Goal: Check status: Check status

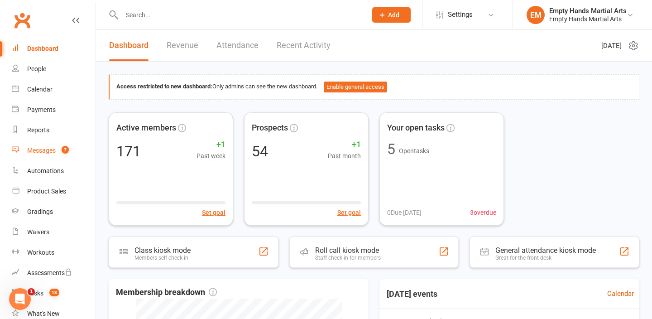
click at [44, 146] on link "Messages 7" at bounding box center [54, 150] width 84 height 20
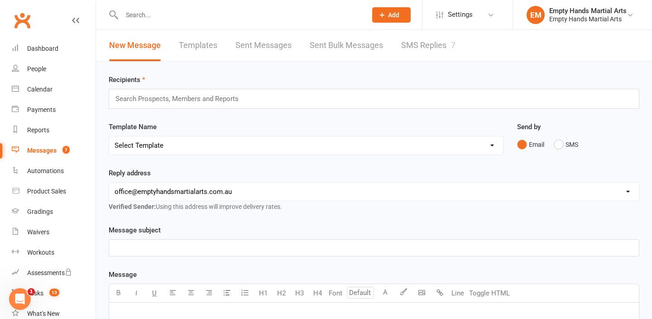
click at [423, 45] on link "SMS Replies 7" at bounding box center [428, 45] width 54 height 31
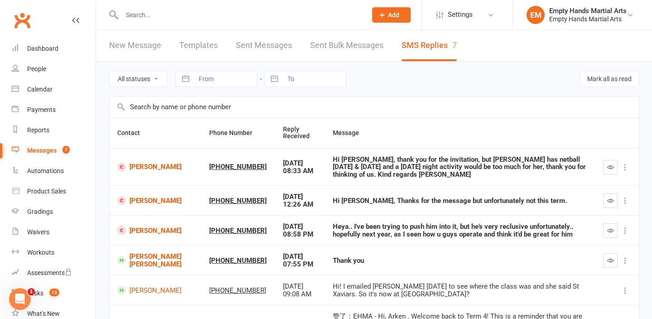
click at [132, 13] on input "text" at bounding box center [239, 15] width 241 height 13
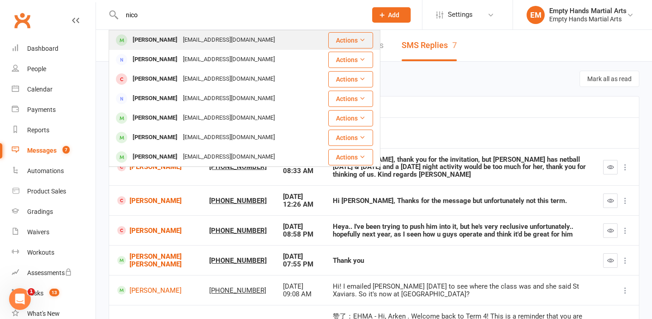
type input "nico"
click at [140, 47] on div "[PERSON_NAME] [EMAIL_ADDRESS][DOMAIN_NAME]" at bounding box center [213, 40] width 207 height 19
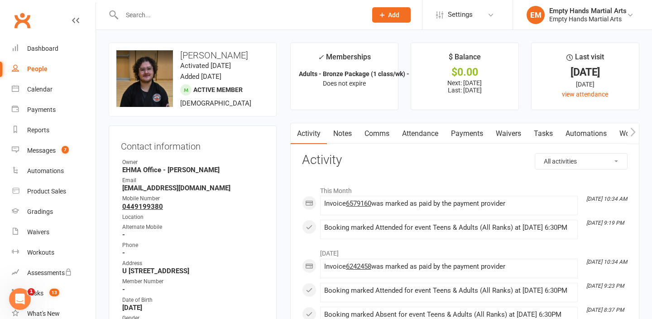
click at [457, 134] on link "Payments" at bounding box center [467, 133] width 45 height 21
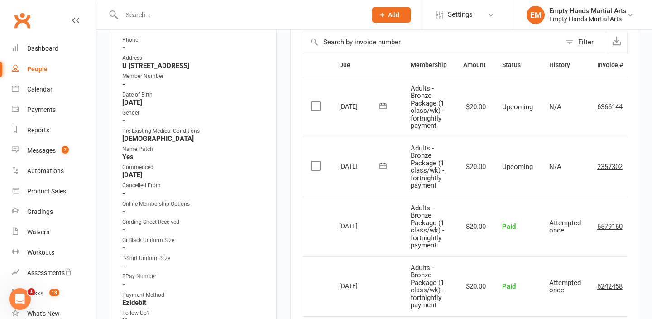
scroll to position [77, 0]
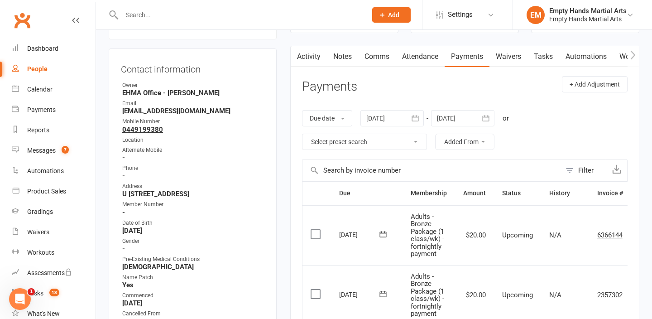
click at [487, 118] on icon "button" at bounding box center [485, 118] width 9 height 9
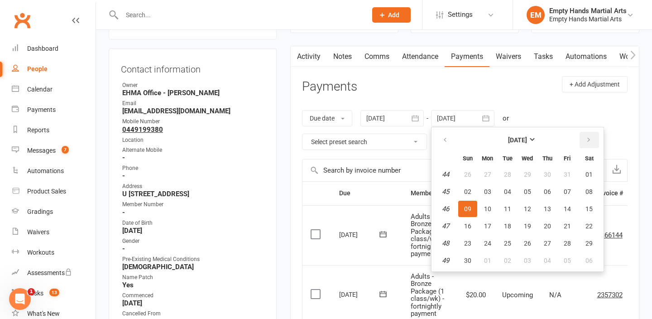
click at [586, 138] on icon "button" at bounding box center [589, 139] width 6 height 7
click at [418, 115] on icon "button" at bounding box center [415, 118] width 9 height 9
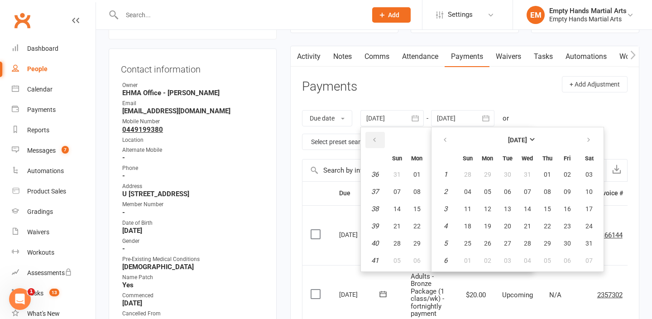
click at [375, 136] on icon "button" at bounding box center [374, 139] width 6 height 7
click at [402, 179] on button "29" at bounding box center [397, 174] width 19 height 16
type input "[DATE]"
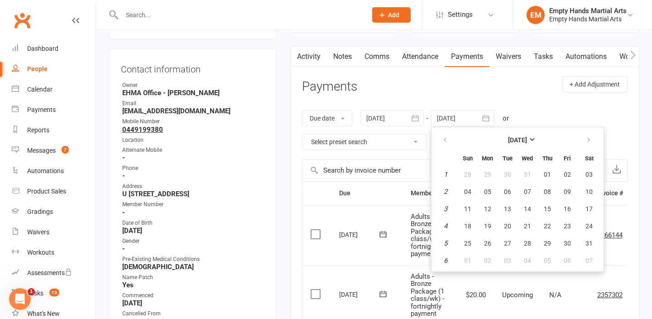
click at [538, 109] on div "Due date Due date Date paid Date failed Date settled [DATE] [DATE] Sun Mon Tue …" at bounding box center [465, 130] width 326 height 58
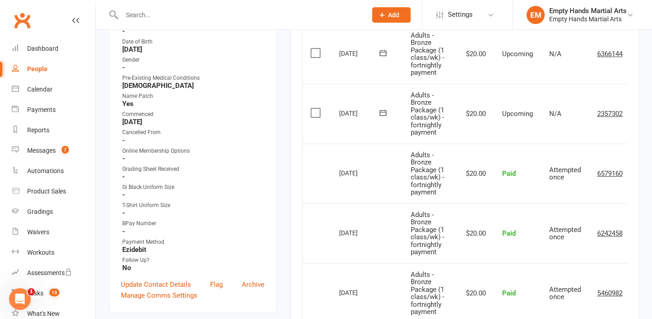
scroll to position [249, 0]
